Goal: Information Seeking & Learning: Learn about a topic

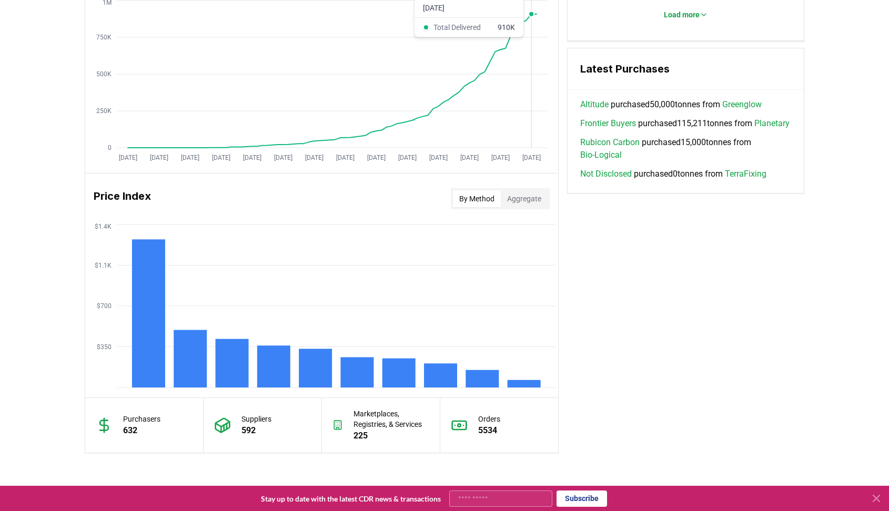
scroll to position [841, 0]
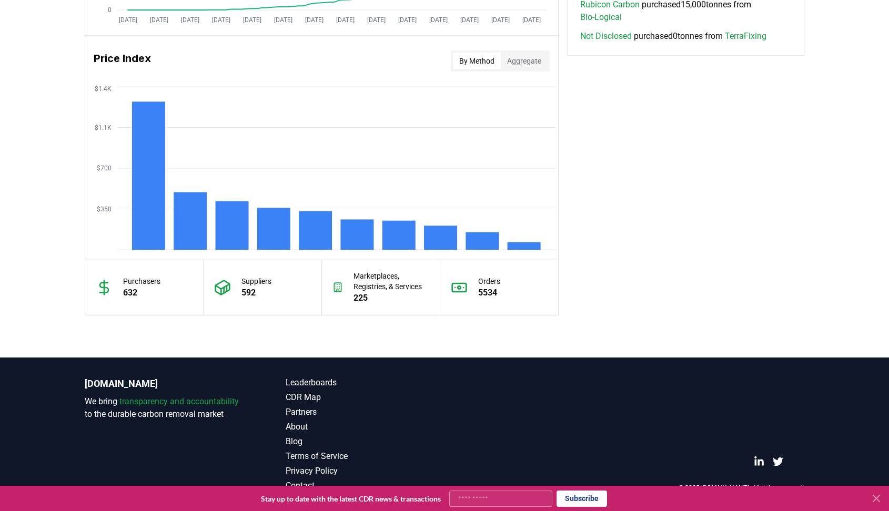
click at [490, 280] on p "Orders" at bounding box center [489, 281] width 22 height 11
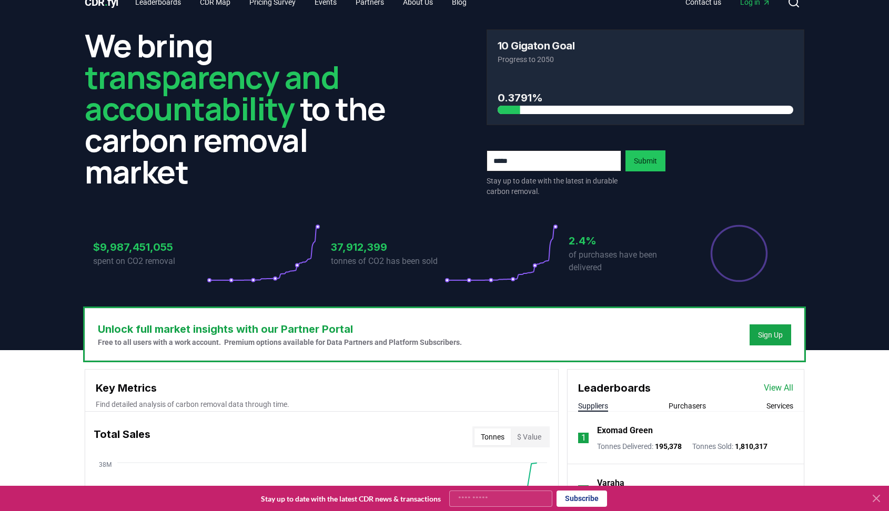
scroll to position [0, 0]
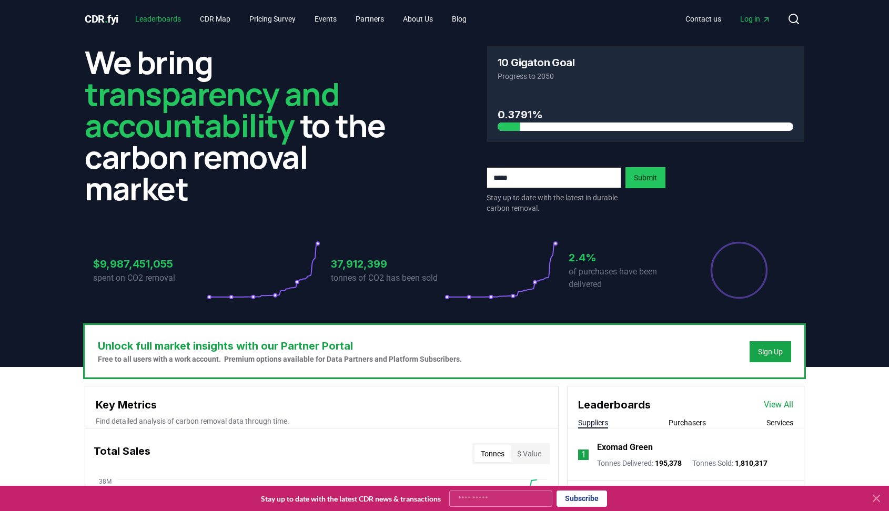
click at [182, 21] on link "Leaderboards" at bounding box center [158, 18] width 63 height 19
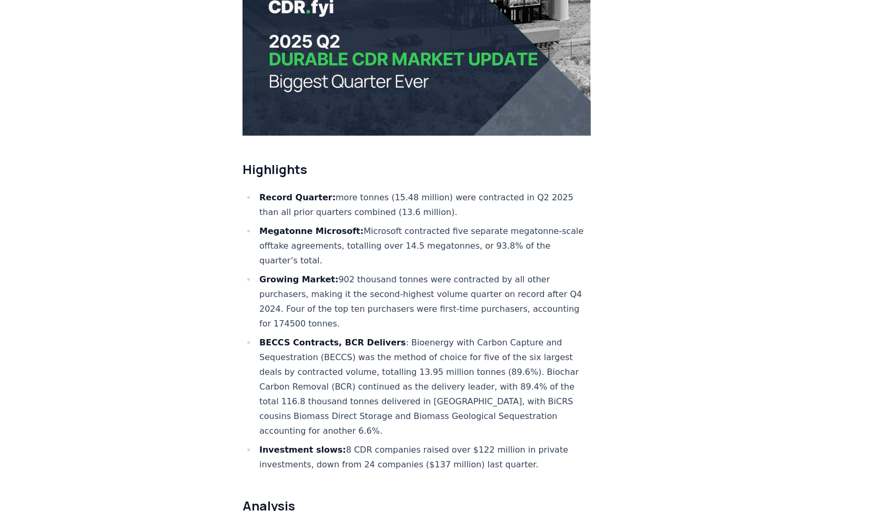
scroll to position [263, 0]
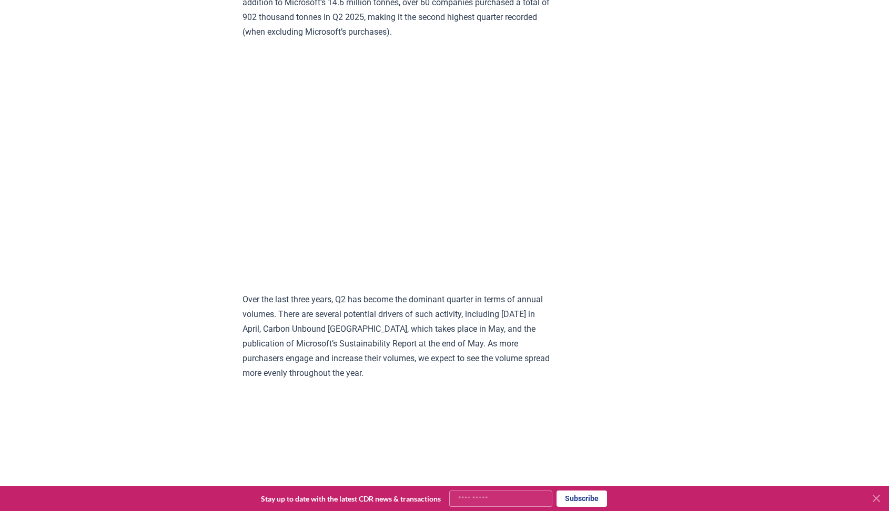
scroll to position [1743, 0]
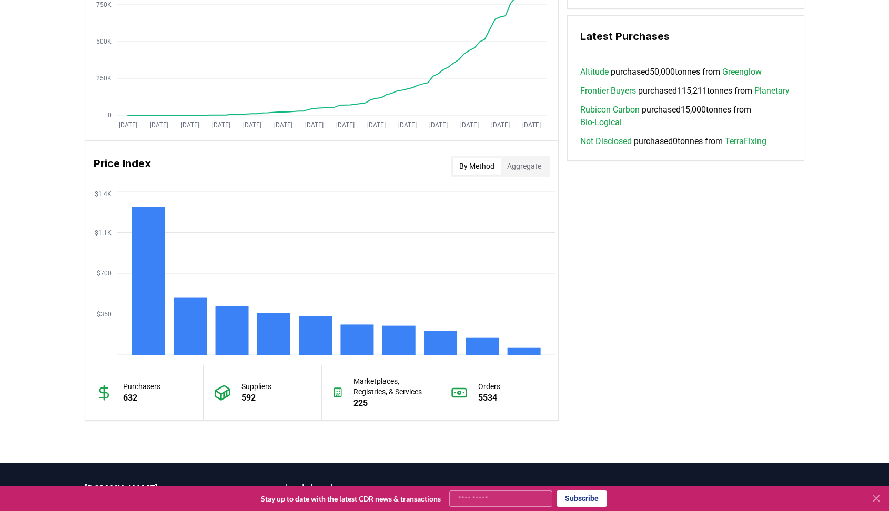
scroll to position [737, 0]
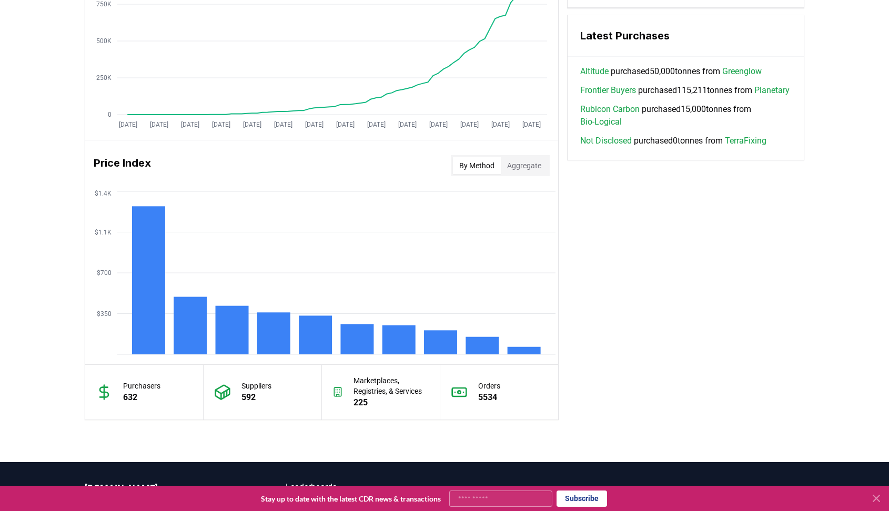
click at [483, 400] on p "5534" at bounding box center [489, 397] width 22 height 13
click at [481, 400] on p "5534" at bounding box center [489, 397] width 22 height 13
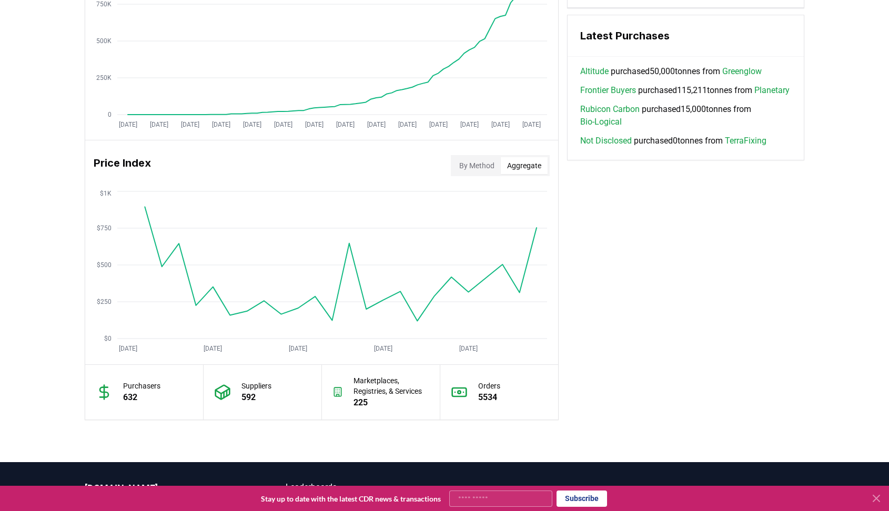
click at [512, 165] on button "Aggregate" at bounding box center [524, 165] width 47 height 17
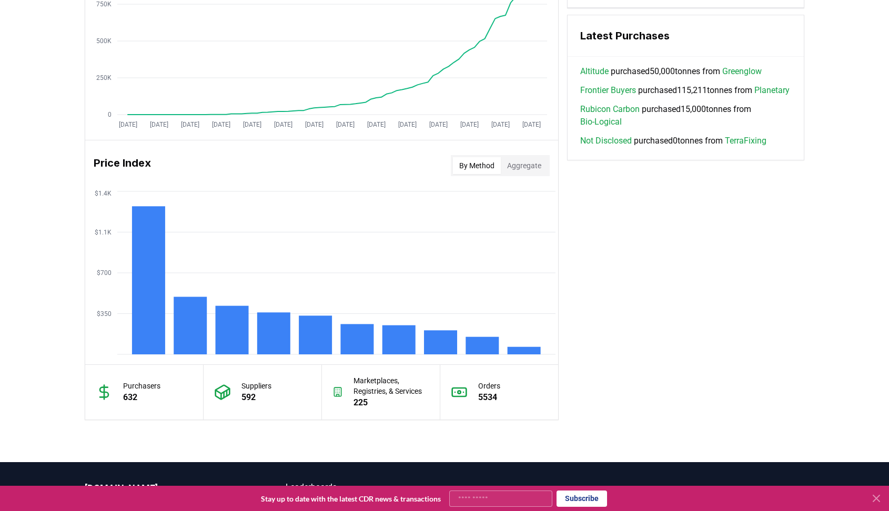
click at [486, 167] on button "By Method" at bounding box center [477, 165] width 48 height 17
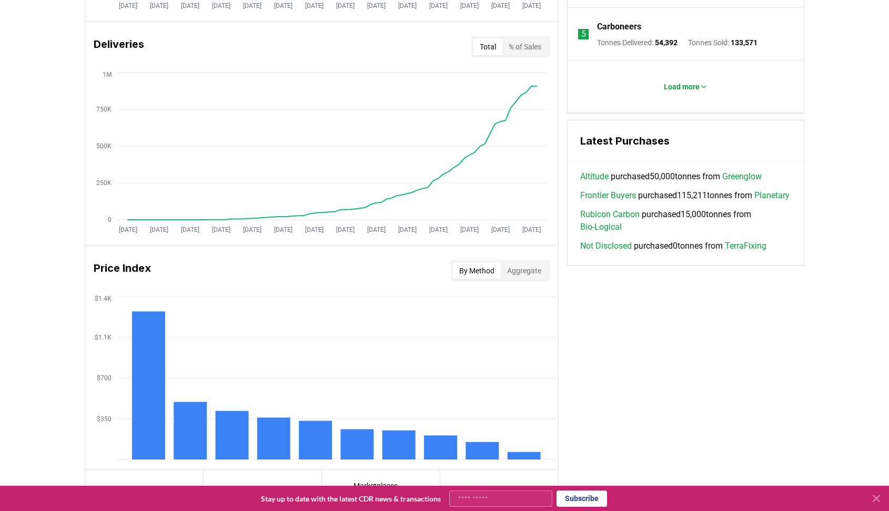
scroll to position [368, 0]
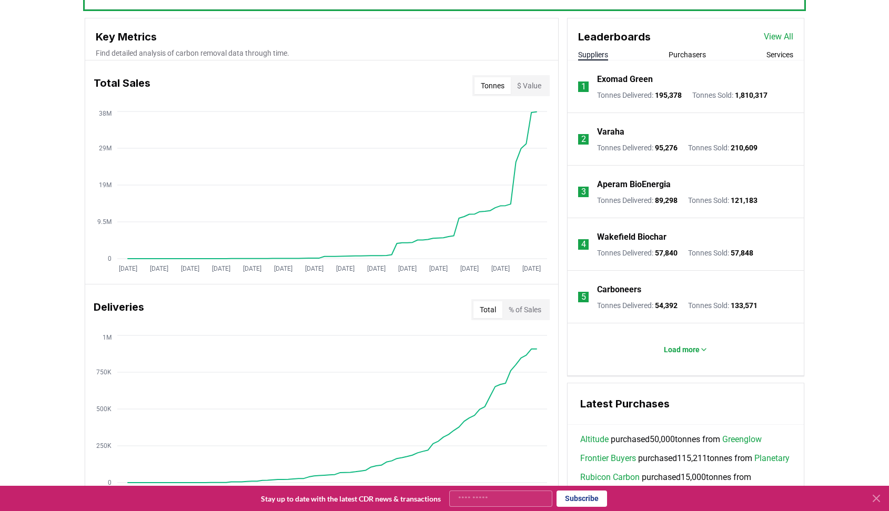
click at [532, 94] on button "$ Value" at bounding box center [529, 85] width 37 height 17
click at [490, 83] on button "Tonnes" at bounding box center [493, 85] width 36 height 17
